Goal: Task Accomplishment & Management: Manage account settings

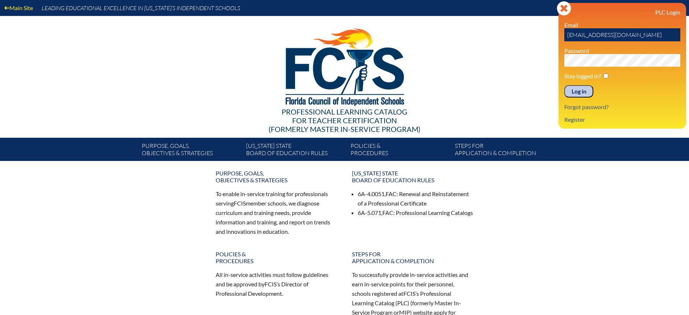
click at [585, 90] on input "Log in" at bounding box center [578, 91] width 29 height 12
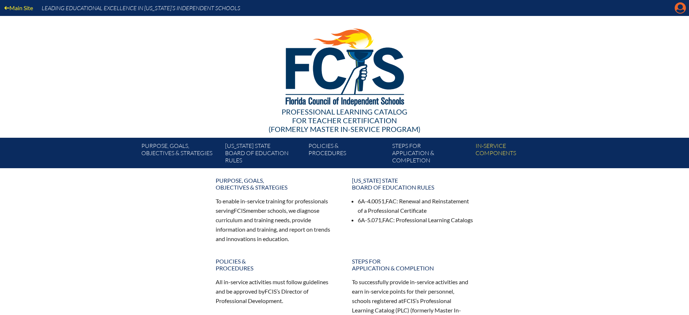
click at [678, 9] on icon at bounding box center [680, 8] width 11 height 11
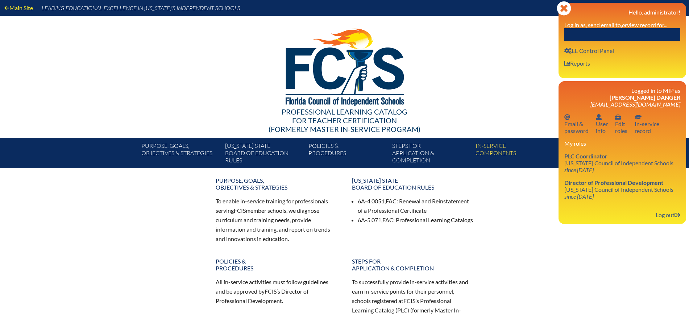
click at [629, 37] on input "text" at bounding box center [622, 34] width 116 height 13
paste input "Katrina Worth Sutton"
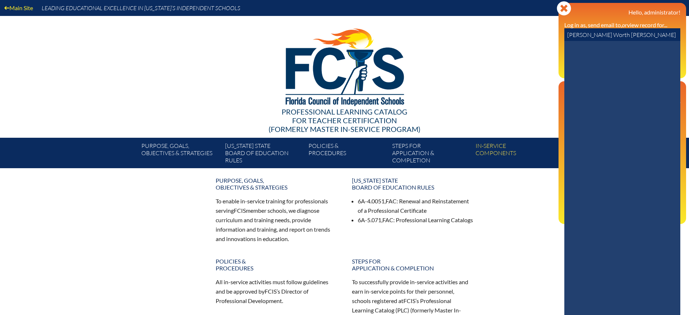
drag, startPoint x: 607, startPoint y: 37, endPoint x: 507, endPoint y: 30, distance: 100.3
click at [507, 30] on div "Main Site Leading Educational Excellence in Florida’s Independent Schools Profe…" at bounding box center [344, 84] width 689 height 168
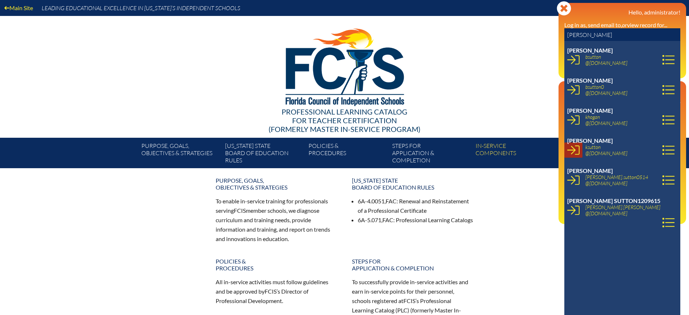
type input "sutton"
click at [575, 150] on icon at bounding box center [573, 149] width 12 height 9
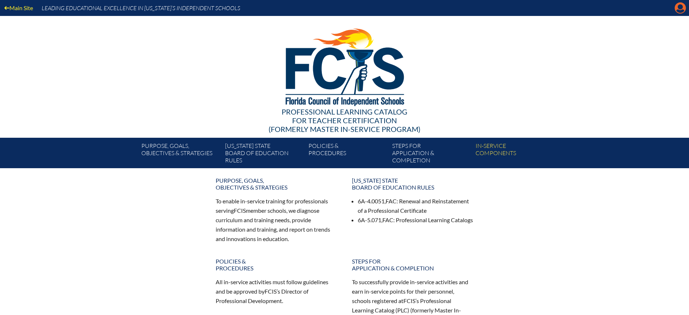
click at [679, 8] on icon "Manage account" at bounding box center [680, 8] width 12 height 12
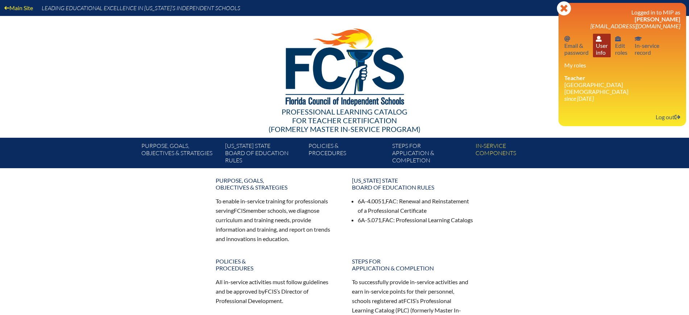
click at [599, 50] on link "User info User info" at bounding box center [602, 46] width 18 height 24
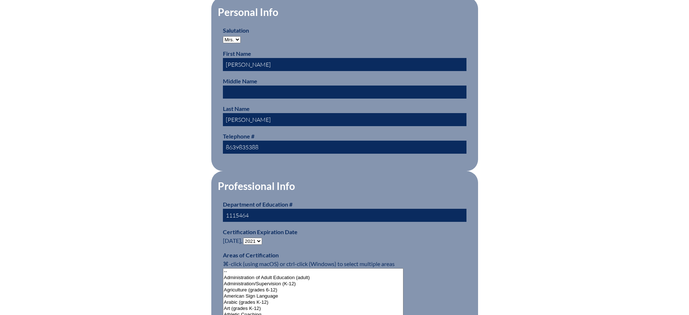
scroll to position [408, 0]
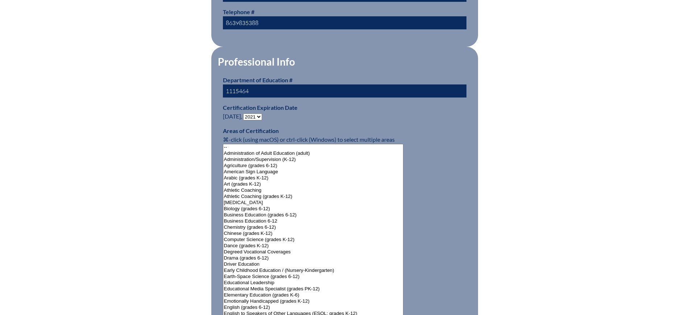
click at [258, 113] on select "- 2031 2030 2029 2028 2027 2026 2025 2024 2023 2022 2021 2020 2019 2018 2017 20…" at bounding box center [252, 116] width 19 height 7
select select "2025"
click at [245, 113] on select "- 2031 2030 2029 2028 2027 2026 2025 2024 2023 2022 2021 2020 2019 2018 2017 20…" at bounding box center [252, 116] width 19 height 7
click at [186, 168] on div "User Info Please enter your name as it appears on your Department of Education …" at bounding box center [344, 266] width 407 height 965
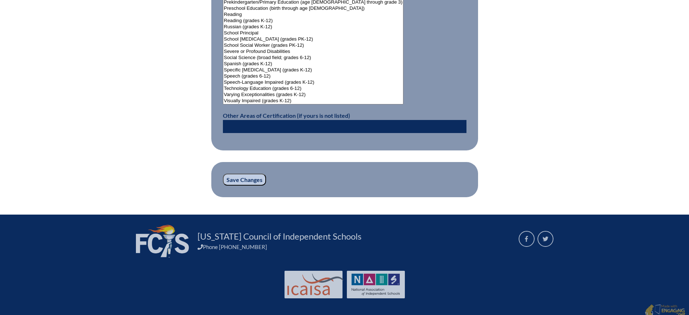
scroll to position [961, 0]
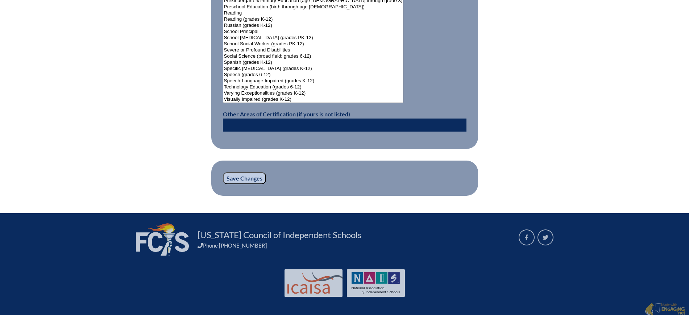
click at [240, 172] on input "Save Changes" at bounding box center [244, 178] width 43 height 12
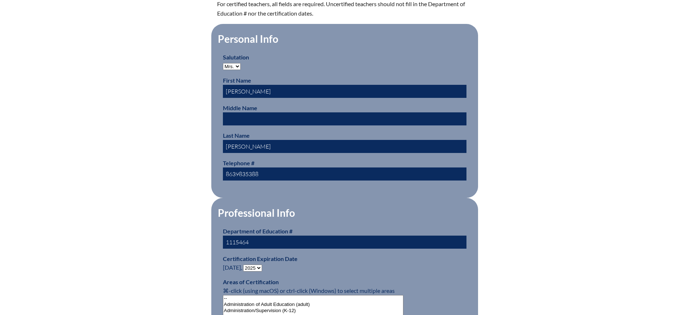
scroll to position [453, 0]
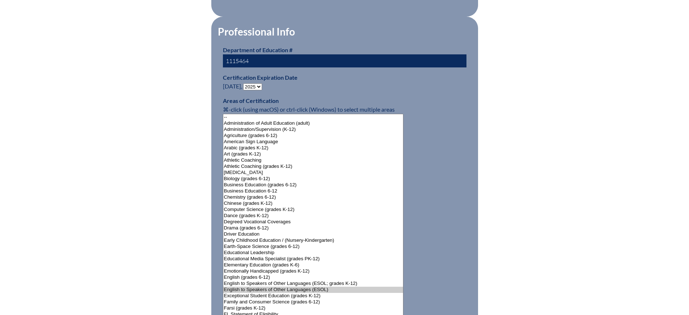
click at [260, 83] on select "- 2031 2030 2029 2028 2027 2026 2025 2024 2023 2022 2021 2020 2019 2018 2017 20…" at bounding box center [252, 86] width 19 height 7
select select "2026"
click at [245, 83] on select "- 2031 2030 2029 2028 2027 2026 2025 2024 2023 2022 2021 2020 2019 2018 2017 20…" at bounding box center [252, 86] width 19 height 7
click at [164, 165] on div "Changes saved User Info Please enter your name as it appears on your Department…" at bounding box center [344, 220] width 407 height 998
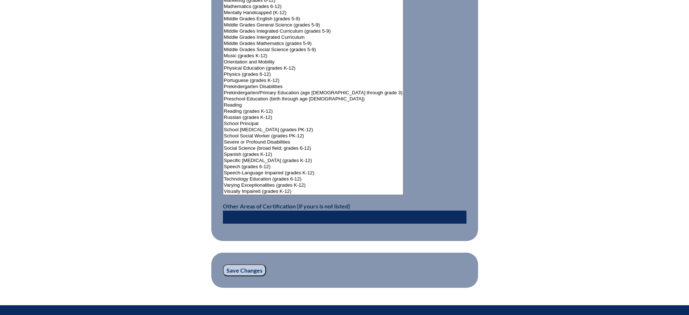
scroll to position [976, 0]
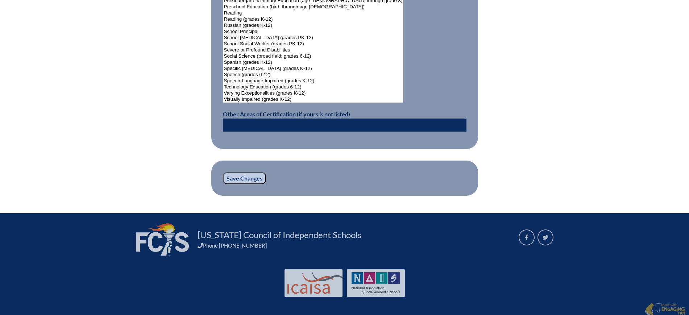
drag, startPoint x: 244, startPoint y: 175, endPoint x: 254, endPoint y: 174, distance: 9.5
click at [245, 175] on input "Save Changes" at bounding box center [244, 178] width 43 height 12
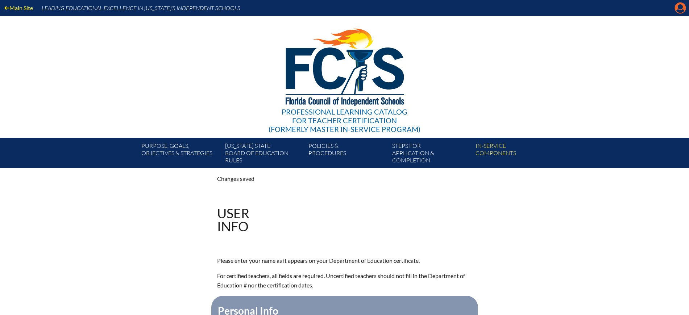
click at [684, 8] on icon at bounding box center [680, 8] width 11 height 11
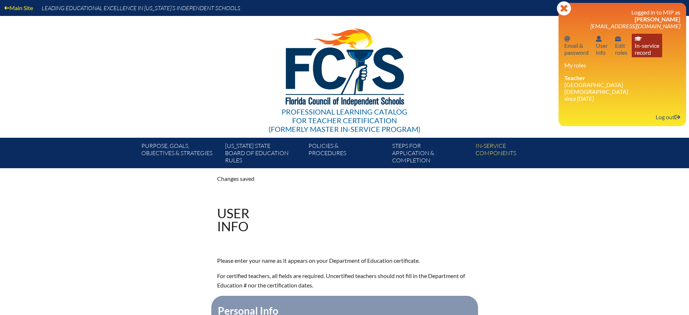
click at [649, 53] on link "In-service record In-service record" at bounding box center [647, 46] width 30 height 24
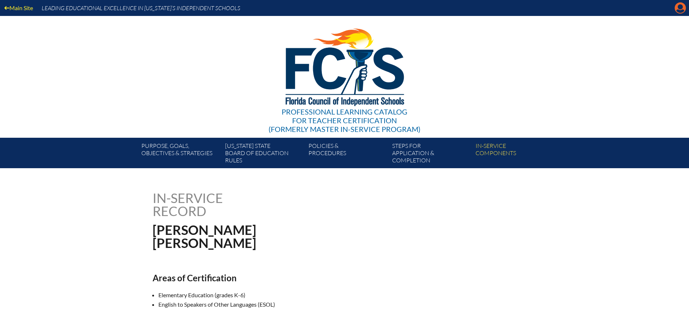
click at [683, 9] on icon at bounding box center [680, 8] width 11 height 11
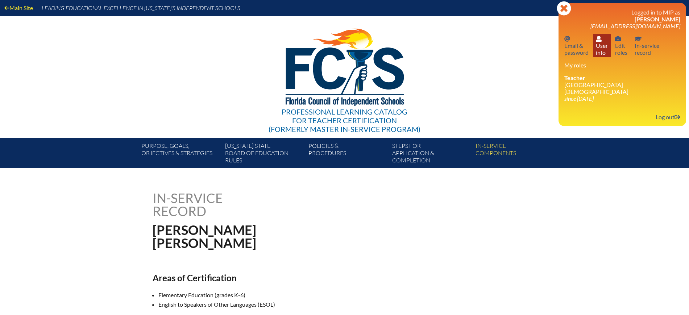
click at [606, 53] on link "User info User info" at bounding box center [602, 46] width 18 height 24
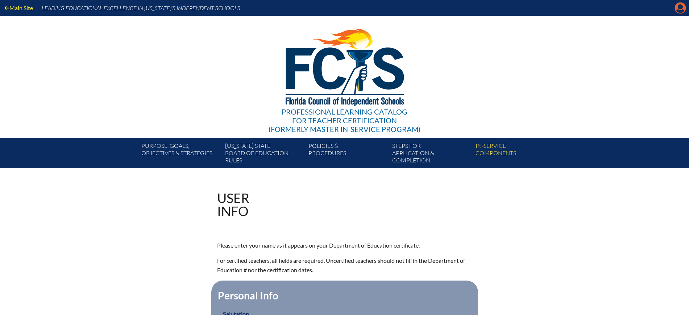
click at [675, 4] on icon "Manage account" at bounding box center [680, 8] width 12 height 12
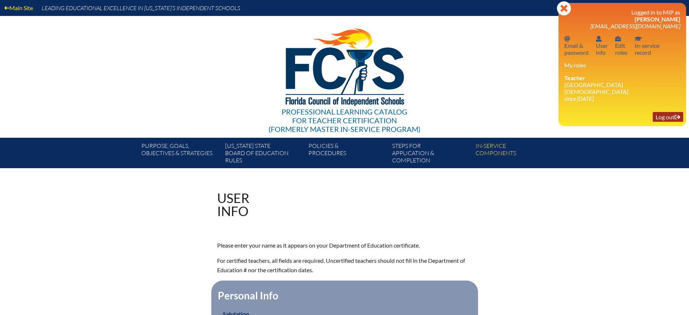
click at [659, 112] on link "Log out Log out" at bounding box center [668, 117] width 30 height 10
